Goal: Find specific page/section: Find specific page/section

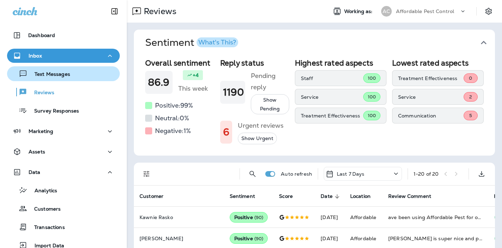
click at [53, 75] on p "Text Messages" at bounding box center [49, 74] width 43 height 7
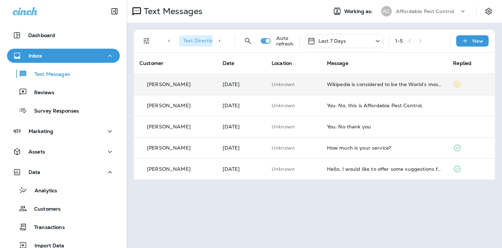
click at [460, 84] on icon at bounding box center [458, 84] width 7 height 7
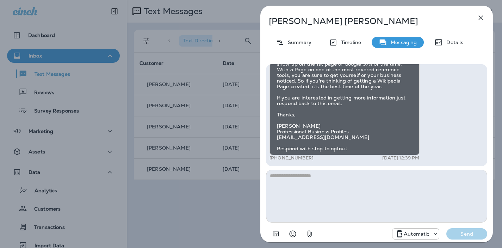
click at [482, 16] on icon "button" at bounding box center [481, 18] width 5 height 5
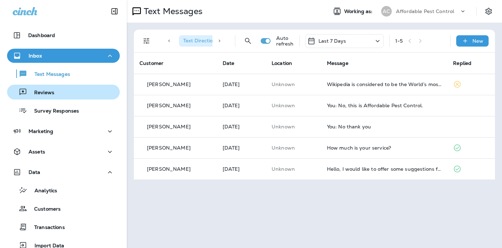
click at [45, 92] on p "Reviews" at bounding box center [40, 93] width 27 height 7
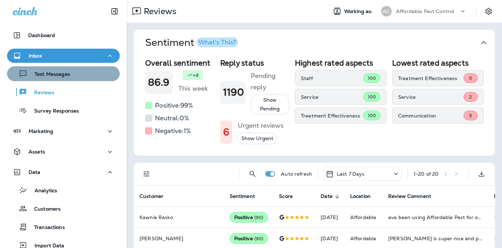
click at [48, 74] on p "Text Messages" at bounding box center [49, 74] width 43 height 7
